Goal: Navigation & Orientation: Find specific page/section

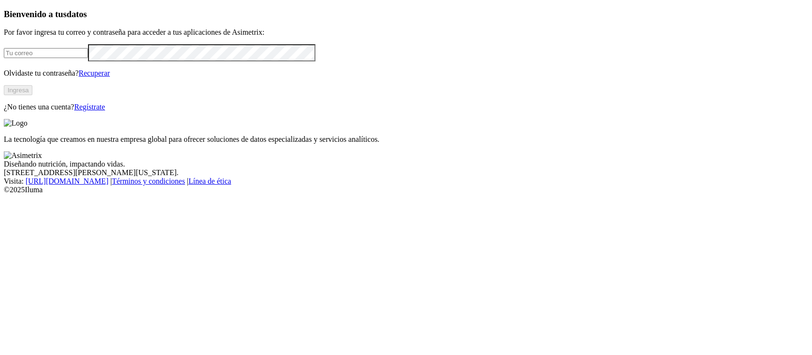
click at [88, 58] on input "email" at bounding box center [46, 53] width 84 height 10
click at [88, 58] on input "[PERSON_NAME]" at bounding box center [46, 53] width 84 height 10
type input "[PERSON_NAME][EMAIL_ADDRESS][PERSON_NAME][DOMAIN_NAME]"
click input "submit" at bounding box center [0, 0] width 0 height 0
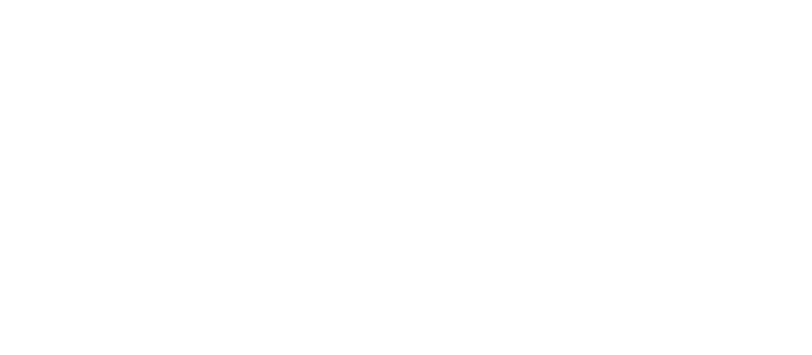
drag, startPoint x: 623, startPoint y: 71, endPoint x: 645, endPoint y: 58, distance: 25.5
